Goal: Information Seeking & Learning: Check status

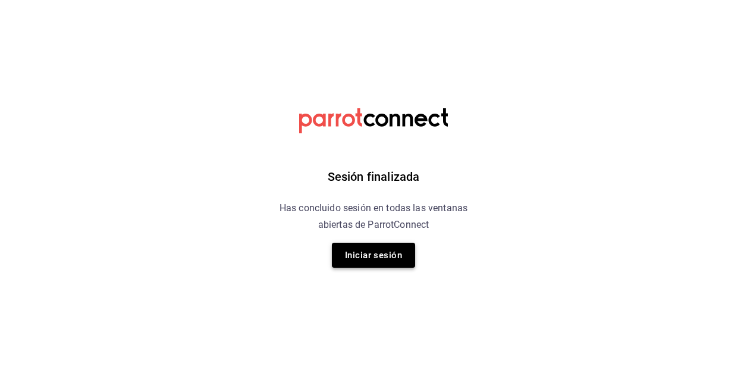
click at [363, 257] on button "Iniciar sesión" at bounding box center [373, 255] width 83 height 25
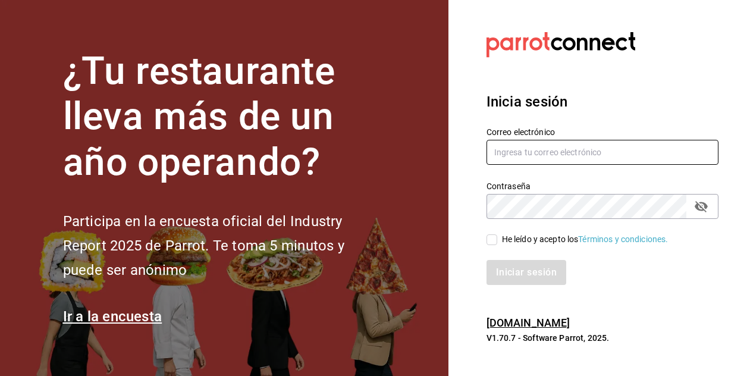
type input "JOSE.AVILA@COSTENO.COM"
click at [490, 242] on input "He leído y acepto los Términos y condiciones." at bounding box center [491, 239] width 11 height 11
checkbox input "true"
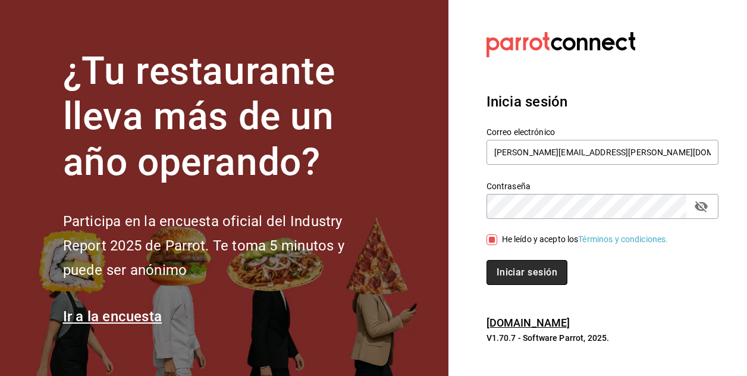
click at [514, 270] on button "Iniciar sesión" at bounding box center [526, 272] width 81 height 25
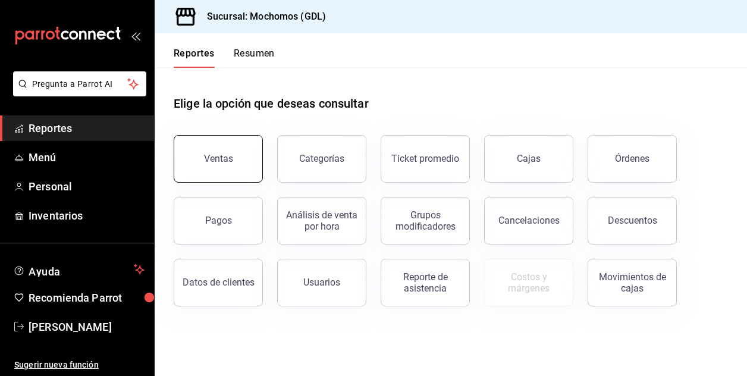
click at [226, 152] on button "Ventas" at bounding box center [218, 159] width 89 height 48
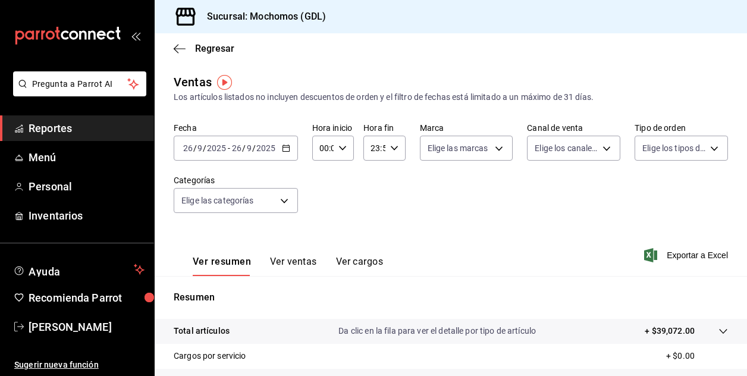
click at [190, 153] on input "26" at bounding box center [188, 148] width 11 height 10
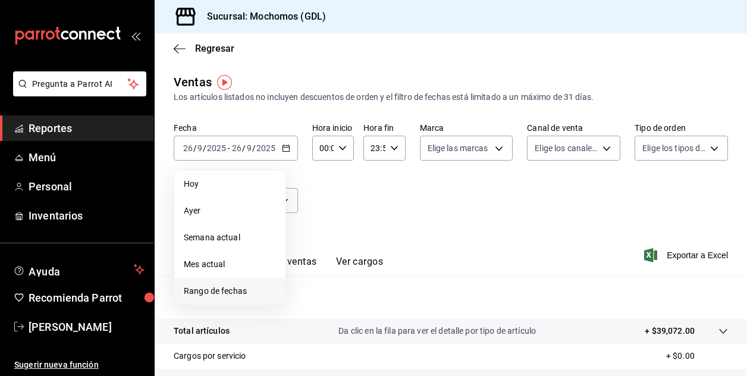
click at [197, 286] on span "Rango de fechas" at bounding box center [230, 291] width 92 height 12
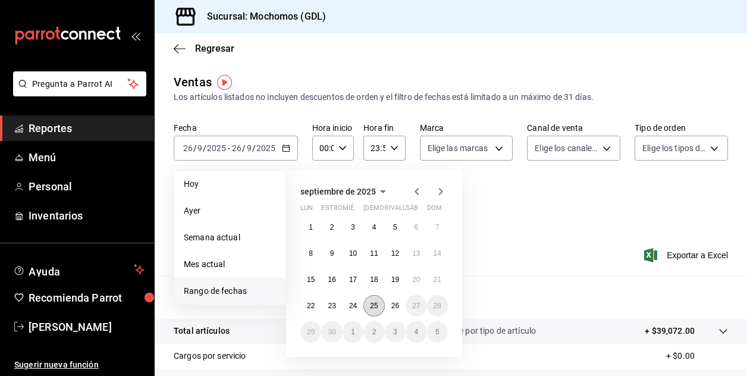
click at [376, 306] on abbr "25" at bounding box center [374, 305] width 8 height 8
click at [386, 308] on button "26" at bounding box center [395, 305] width 21 height 21
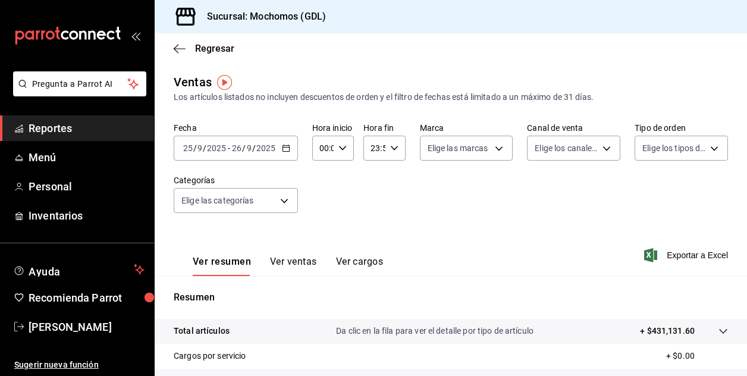
click at [436, 222] on div "Fecha [DATE] [DATE] - [DATE] [DATE] Hora inicio 00:00 Hora inicio Hora fin 23:5…" at bounding box center [451, 174] width 554 height 105
click at [342, 150] on icon "button" at bounding box center [342, 148] width 8 height 8
click at [320, 238] on span "02" at bounding box center [321, 236] width 2 height 10
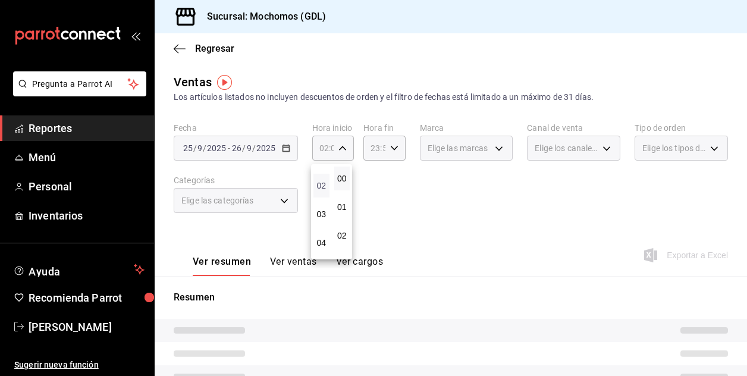
scroll to position [71, 0]
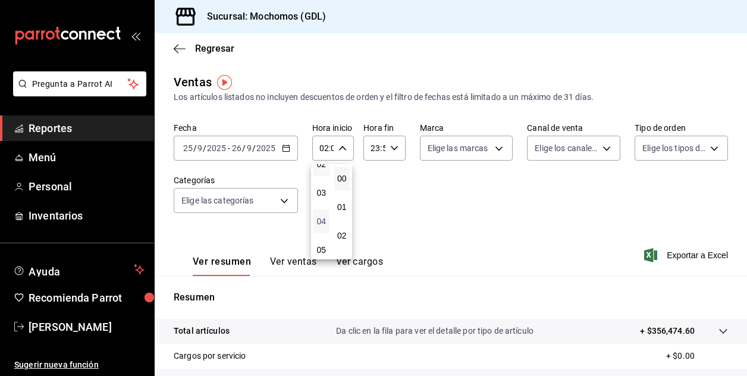
click at [320, 218] on span "04" at bounding box center [321, 221] width 2 height 10
type input "04:00"
click at [414, 200] on div at bounding box center [373, 188] width 747 height 376
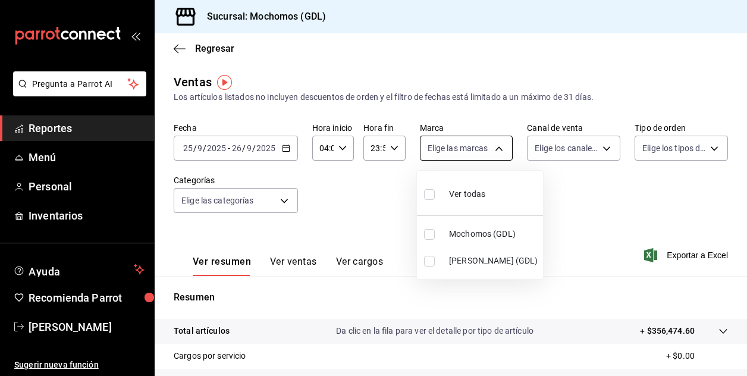
click at [493, 146] on body "Pregunta a Parrot AI Reportes Menú Personal Inventarios Ayuda Recomienda Parrot…" at bounding box center [373, 188] width 747 height 376
click at [426, 234] on input "checkbox" at bounding box center [429, 234] width 11 height 11
checkbox input "true"
type input "36c25d4a-7cb0-456c-a434-e981d54830bc"
click at [580, 187] on div at bounding box center [373, 188] width 747 height 376
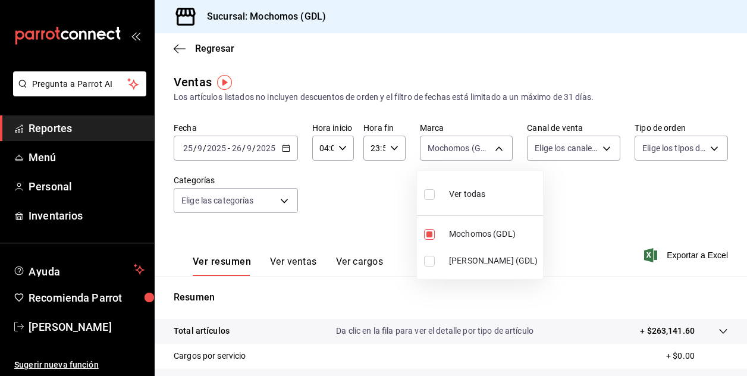
click at [572, 212] on div at bounding box center [373, 188] width 747 height 376
click at [742, 369] on div at bounding box center [373, 188] width 747 height 376
click at [742, 369] on div "Ver todas Mochomos (GDL) [PERSON_NAME] (GDL)" at bounding box center [373, 188] width 747 height 376
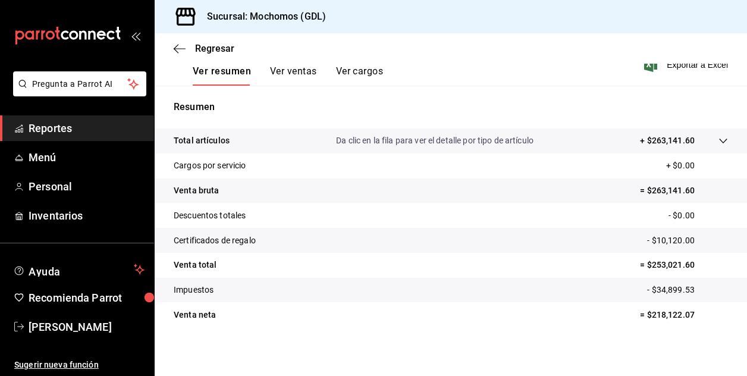
scroll to position [194, 0]
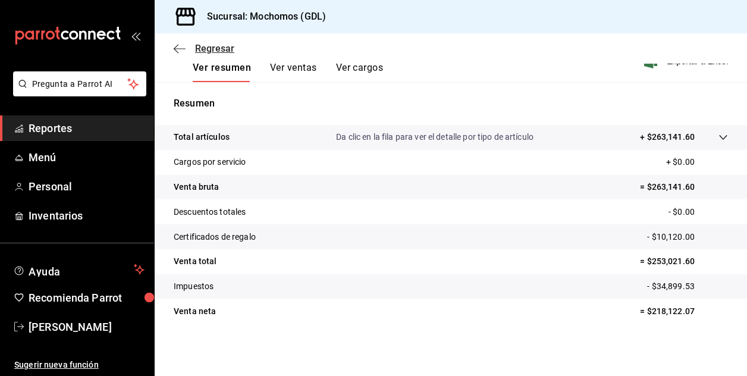
click at [203, 54] on span "Regresar" at bounding box center [214, 48] width 39 height 11
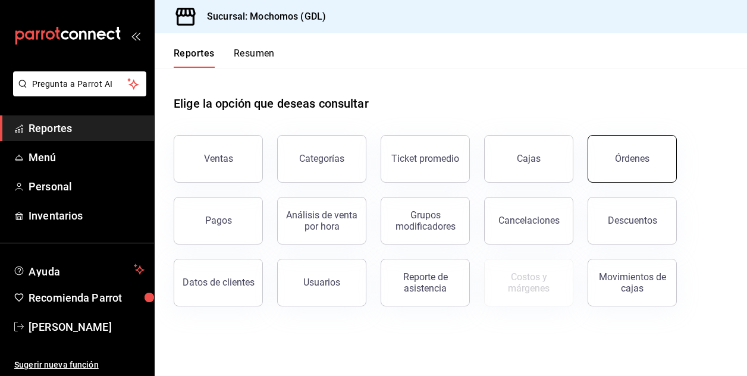
click at [620, 155] on div "Órdenes" at bounding box center [632, 158] width 34 height 11
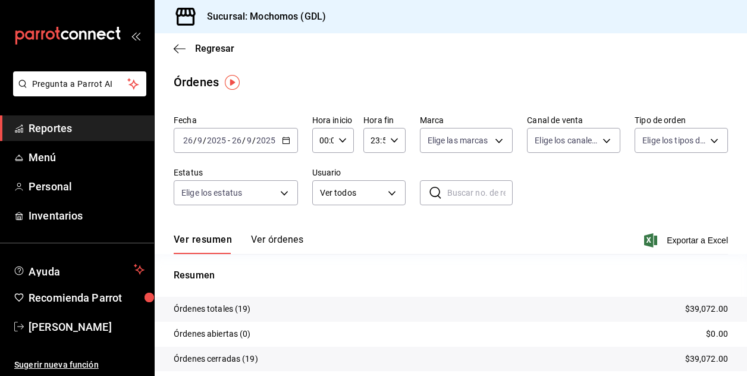
click at [194, 143] on span "/" at bounding box center [195, 141] width 4 height 10
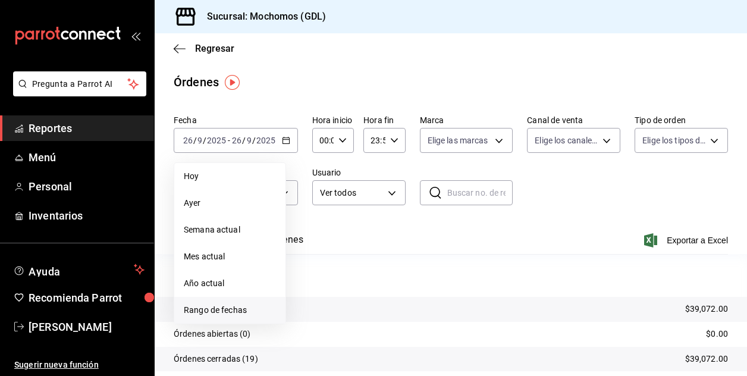
click at [216, 306] on span "Rango de fechas" at bounding box center [230, 310] width 92 height 12
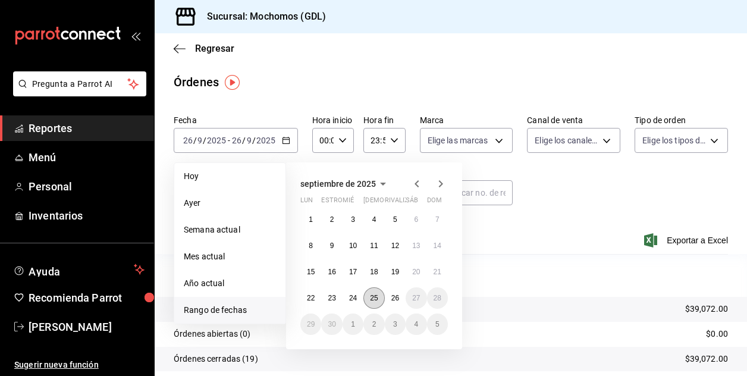
click at [372, 298] on abbr "25" at bounding box center [374, 298] width 8 height 8
click at [391, 299] on abbr "26" at bounding box center [395, 298] width 8 height 8
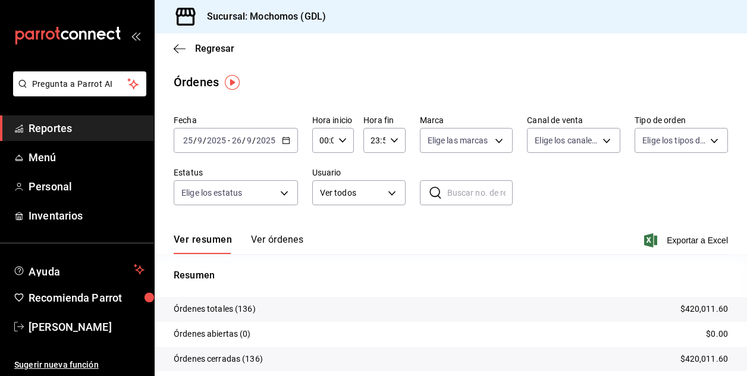
click at [345, 143] on div "00:00 Hora inicio" at bounding box center [333, 140] width 42 height 25
click at [321, 228] on span "02" at bounding box center [321, 228] width 2 height 10
type input "02:00"
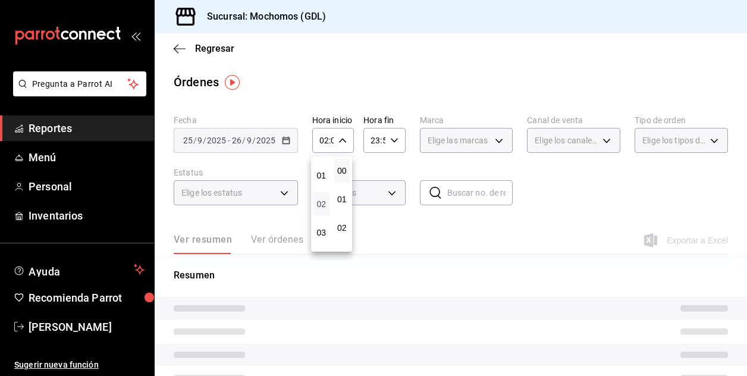
scroll to position [48, 0]
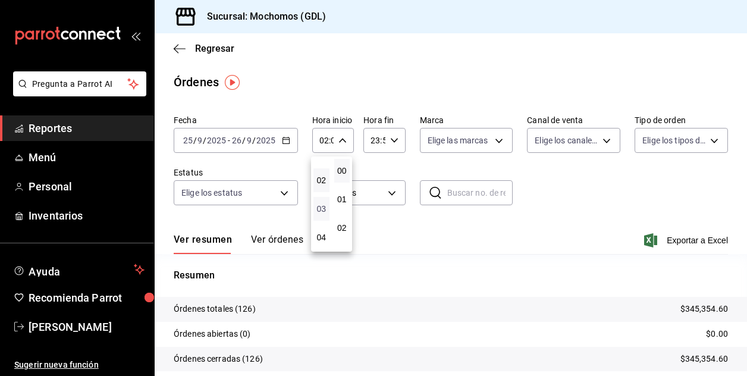
click at [322, 209] on span "03" at bounding box center [321, 209] width 2 height 10
type input "03:00"
click at [410, 230] on div at bounding box center [373, 188] width 747 height 376
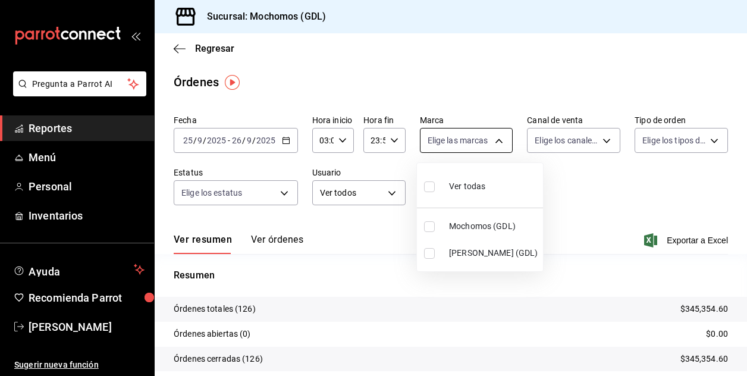
click at [491, 140] on body "Pregunta a Parrot AI Reportes Menú Personal Inventarios Ayuda Recomienda Parrot…" at bounding box center [373, 188] width 747 height 376
click at [427, 227] on input "checkbox" at bounding box center [429, 226] width 11 height 11
checkbox input "true"
type input "36c25d4a-7cb0-456c-a434-e981d54830bc"
click at [541, 212] on div at bounding box center [373, 188] width 747 height 376
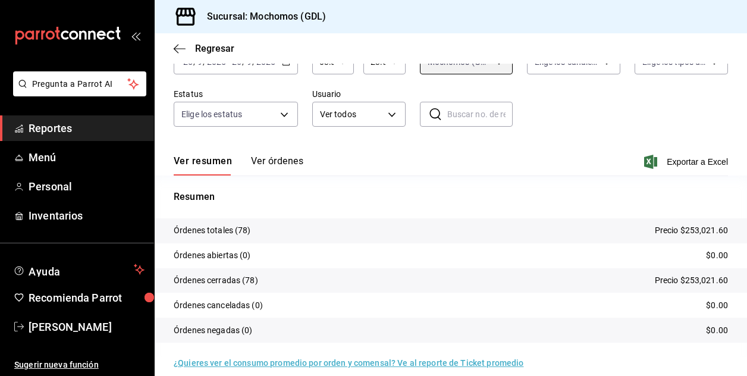
scroll to position [91, 0]
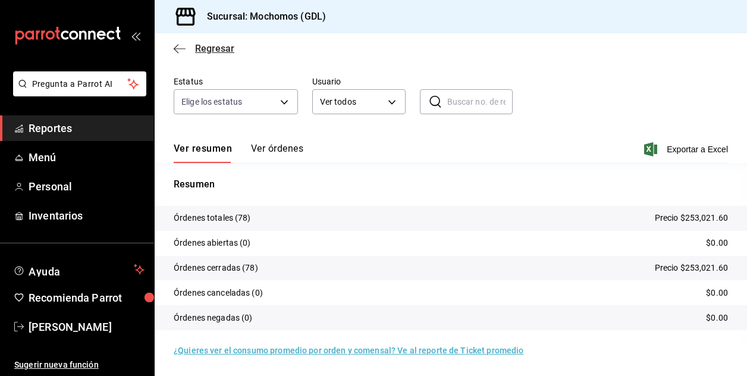
click at [212, 48] on span "Regresar" at bounding box center [214, 48] width 39 height 11
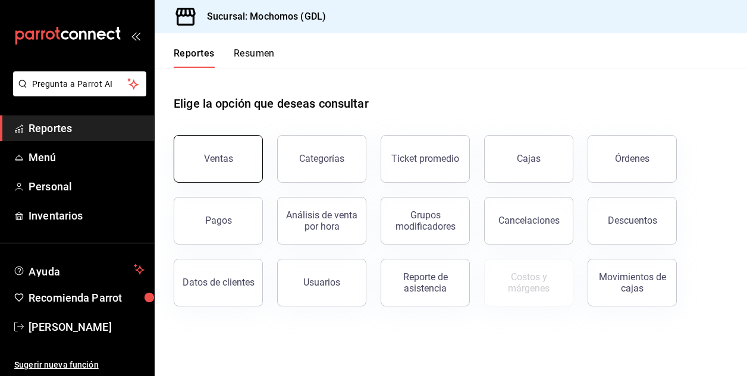
click at [224, 165] on button "Ventas" at bounding box center [218, 159] width 89 height 48
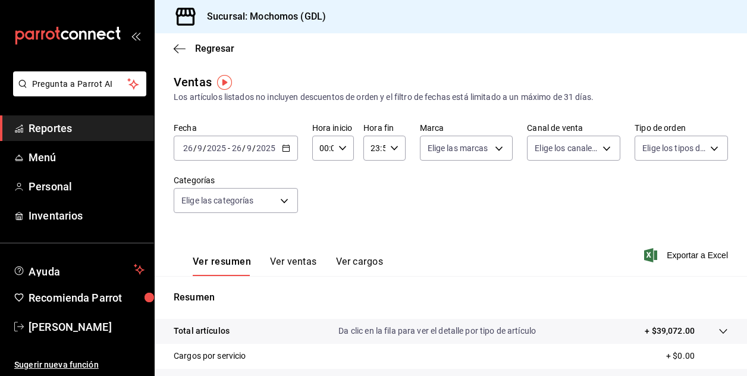
click at [187, 149] on input "26" at bounding box center [188, 148] width 11 height 10
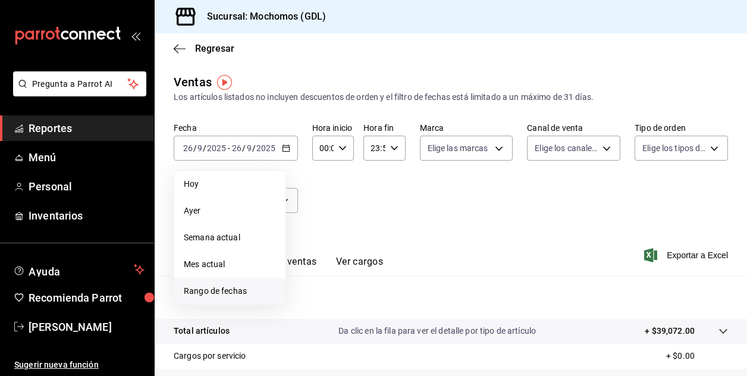
click at [214, 291] on span "Rango de fechas" at bounding box center [230, 291] width 92 height 12
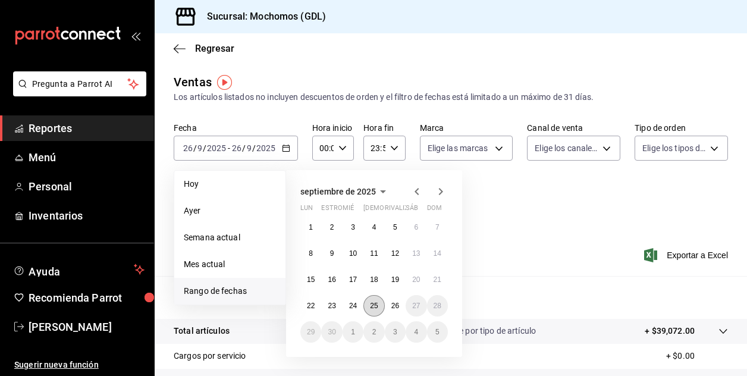
click at [369, 313] on button "25" at bounding box center [373, 305] width 21 height 21
click at [394, 313] on button "26" at bounding box center [395, 305] width 21 height 21
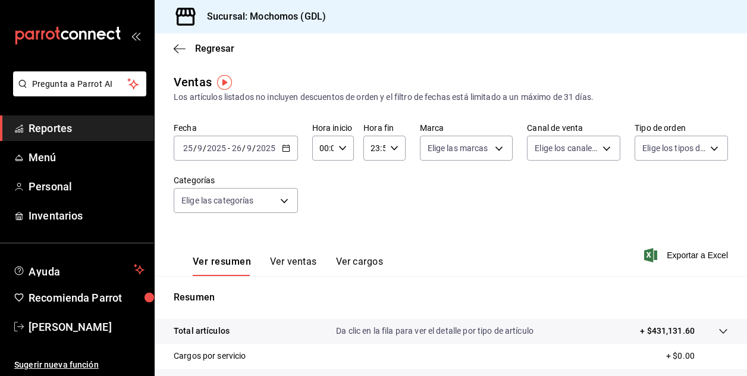
click at [341, 148] on icon "button" at bounding box center [342, 148] width 8 height 8
click at [322, 230] on button "02" at bounding box center [321, 236] width 16 height 24
type input "02:00"
click at [320, 193] on span "03" at bounding box center [321, 193] width 2 height 10
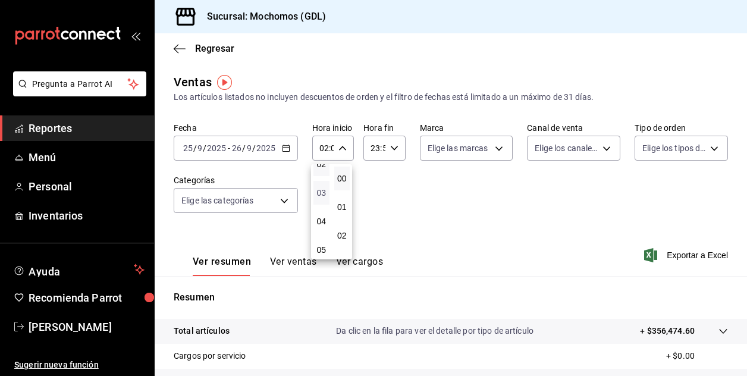
type input "03:00"
click at [500, 190] on div at bounding box center [373, 188] width 747 height 376
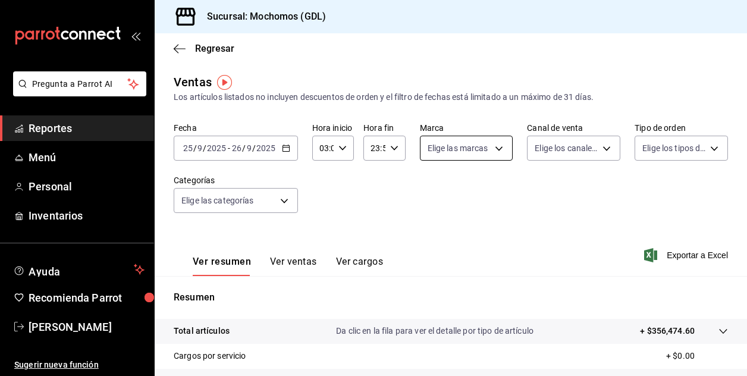
click at [496, 149] on body "Pregunta a Parrot AI Reportes Menú Personal Inventarios Ayuda Recomienda Parrot…" at bounding box center [373, 188] width 747 height 376
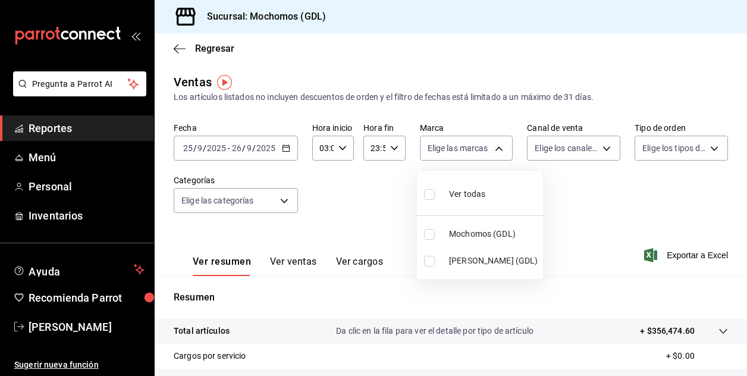
click at [435, 236] on label at bounding box center [431, 234] width 15 height 11
click at [435, 236] on input "checkbox" at bounding box center [429, 234] width 11 height 11
checkbox input "false"
click at [432, 234] on input "checkbox" at bounding box center [429, 234] width 11 height 11
checkbox input "true"
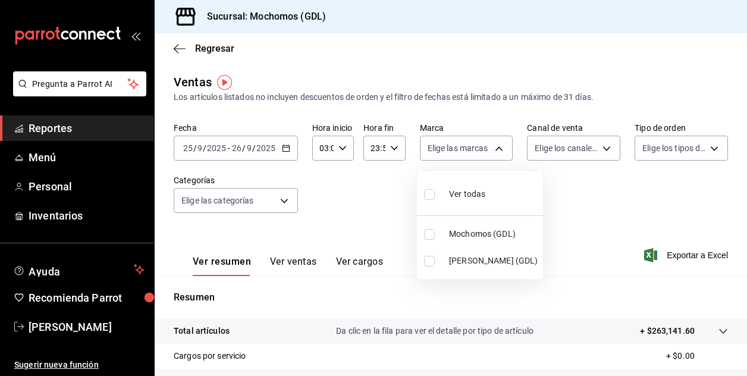
type input "36c25d4a-7cb0-456c-a434-e981d54830bc"
click at [634, 187] on div at bounding box center [373, 188] width 747 height 376
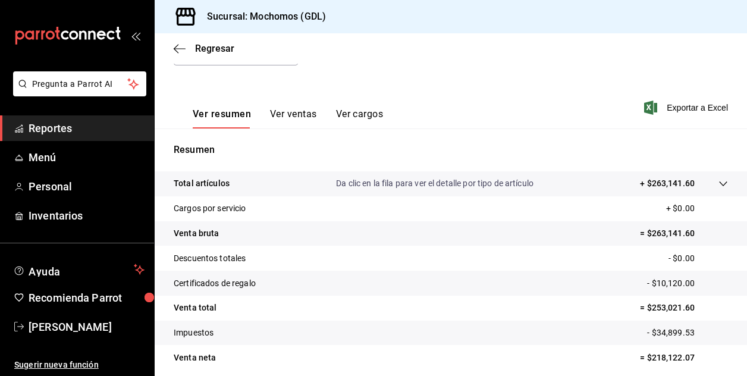
scroll to position [166, 0]
